Goal: Use online tool/utility: Utilize a website feature to perform a specific function

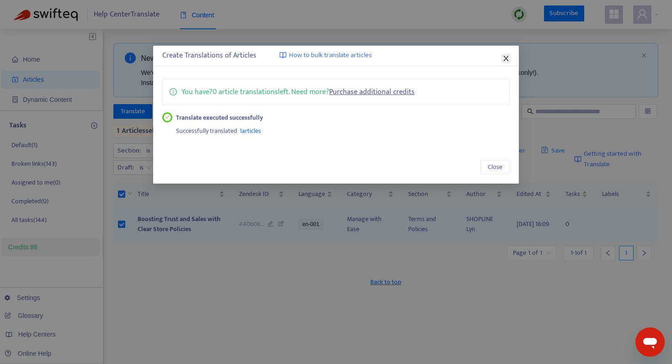
click at [506, 58] on icon "close" at bounding box center [505, 58] width 5 height 5
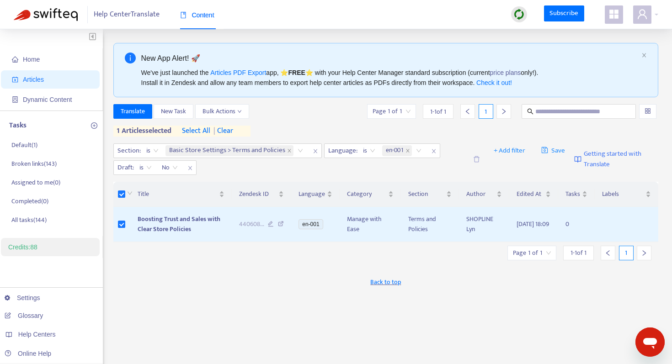
click at [233, 131] on span "| clear" at bounding box center [221, 131] width 23 height 11
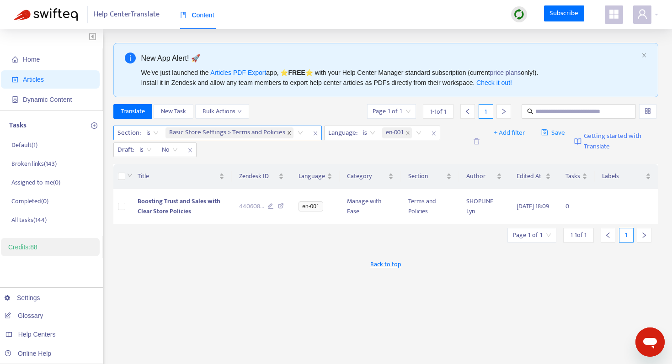
click at [288, 133] on icon "close" at bounding box center [288, 133] width 3 height 3
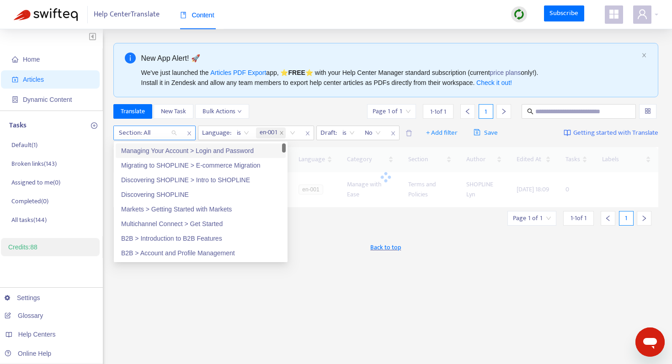
click at [151, 136] on div at bounding box center [143, 133] width 55 height 11
paste input "**********"
type input "**********"
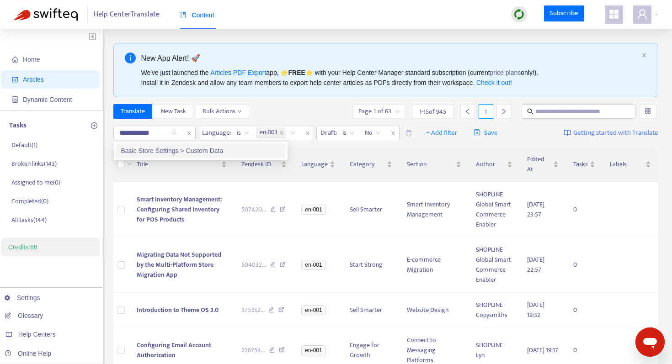
click at [160, 150] on div "Basic Store Settings > Custom Data" at bounding box center [200, 151] width 159 height 10
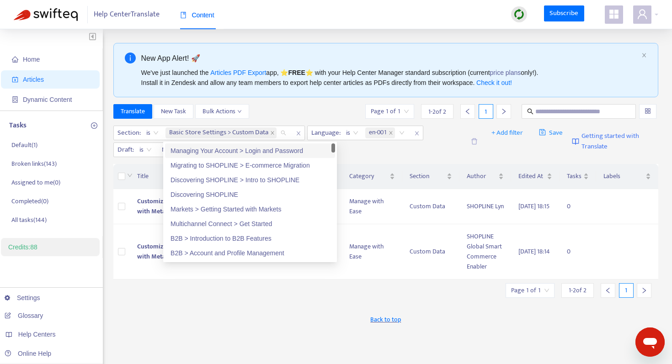
click at [293, 104] on div "New App Alert! 🚀 We've just launched the Articles PDF Export app, ⭐ FREE ⭐️ wit…" at bounding box center [385, 310] width 545 height 535
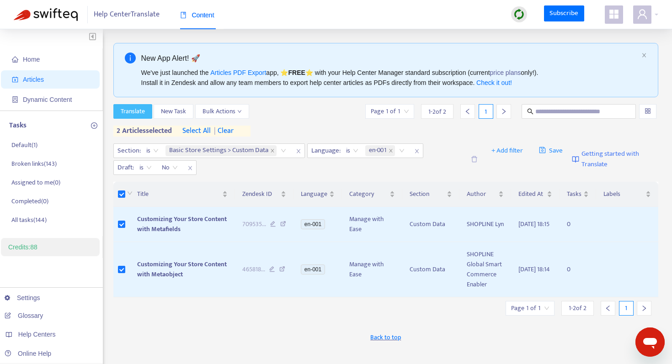
click at [122, 109] on span "Translate" at bounding box center [133, 111] width 24 height 10
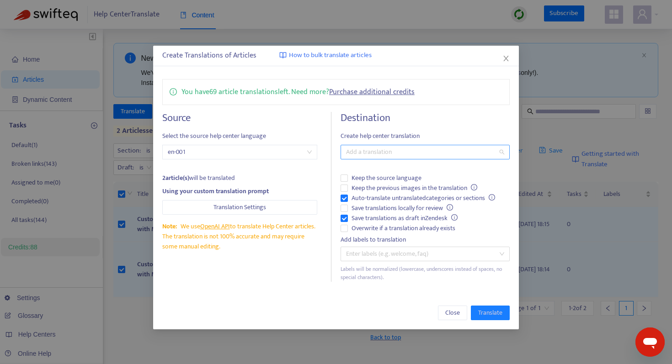
click at [431, 151] on div at bounding box center [420, 152] width 155 height 11
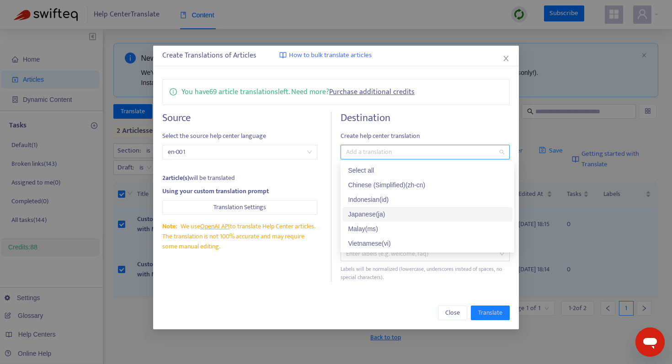
click at [375, 212] on div "Japanese ( ja )" at bounding box center [427, 214] width 159 height 10
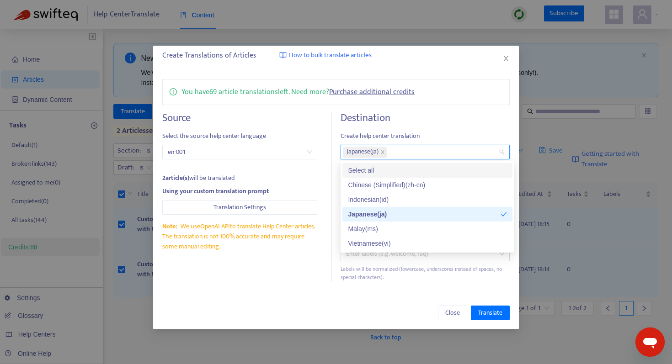
click at [427, 105] on div "You have 69 article translations left. Need more? Purchase additional credits" at bounding box center [335, 92] width 347 height 26
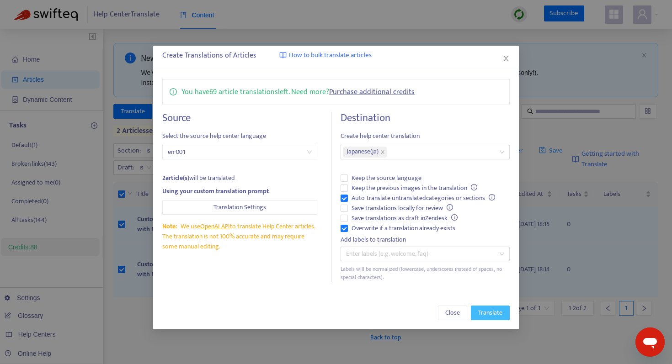
click at [489, 314] on span "Translate" at bounding box center [490, 313] width 24 height 10
